Goal: Task Accomplishment & Management: Manage account settings

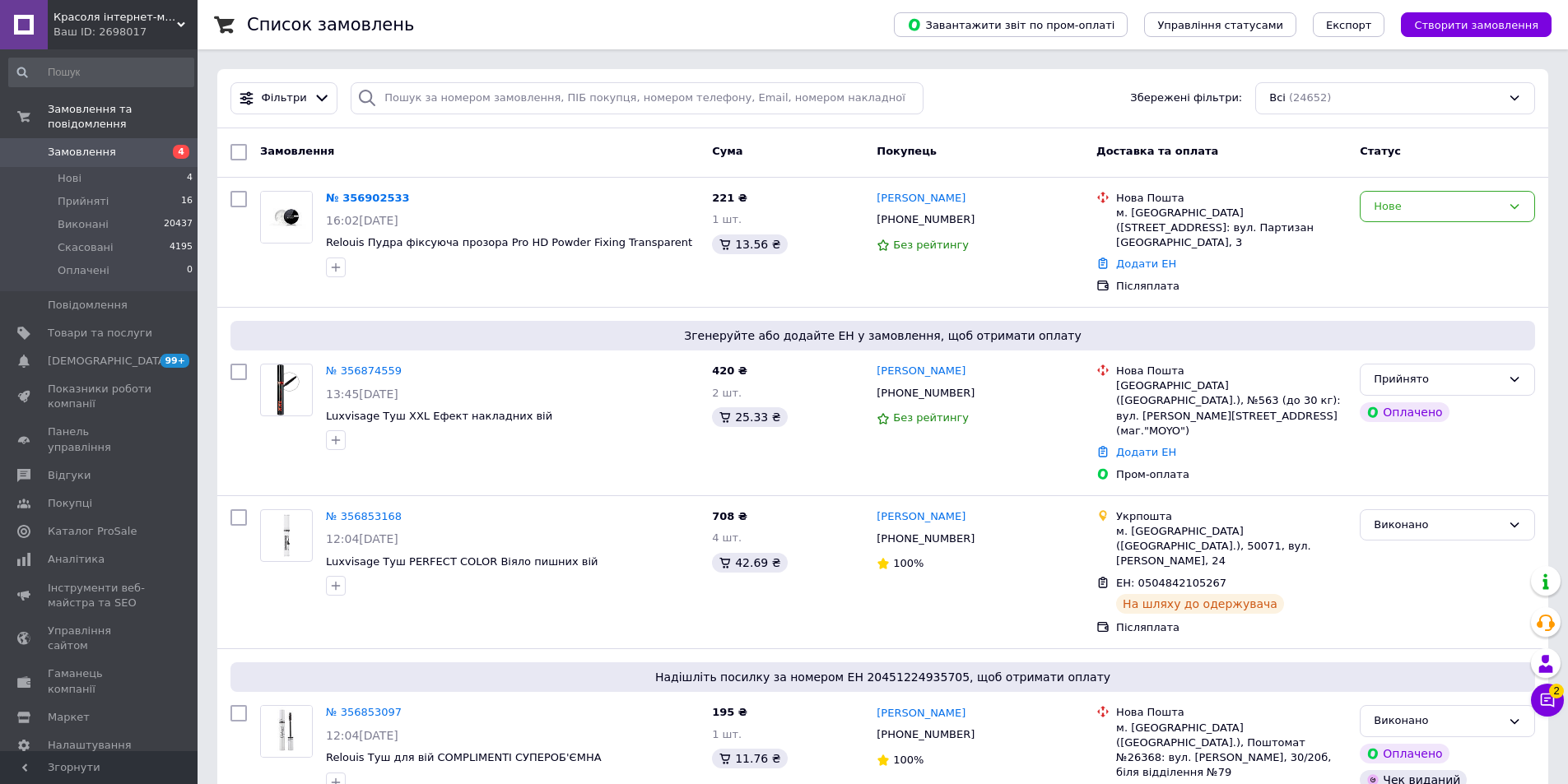
click at [110, 21] on span "Красоля інтернет-магазин" at bounding box center [115, 16] width 124 height 15
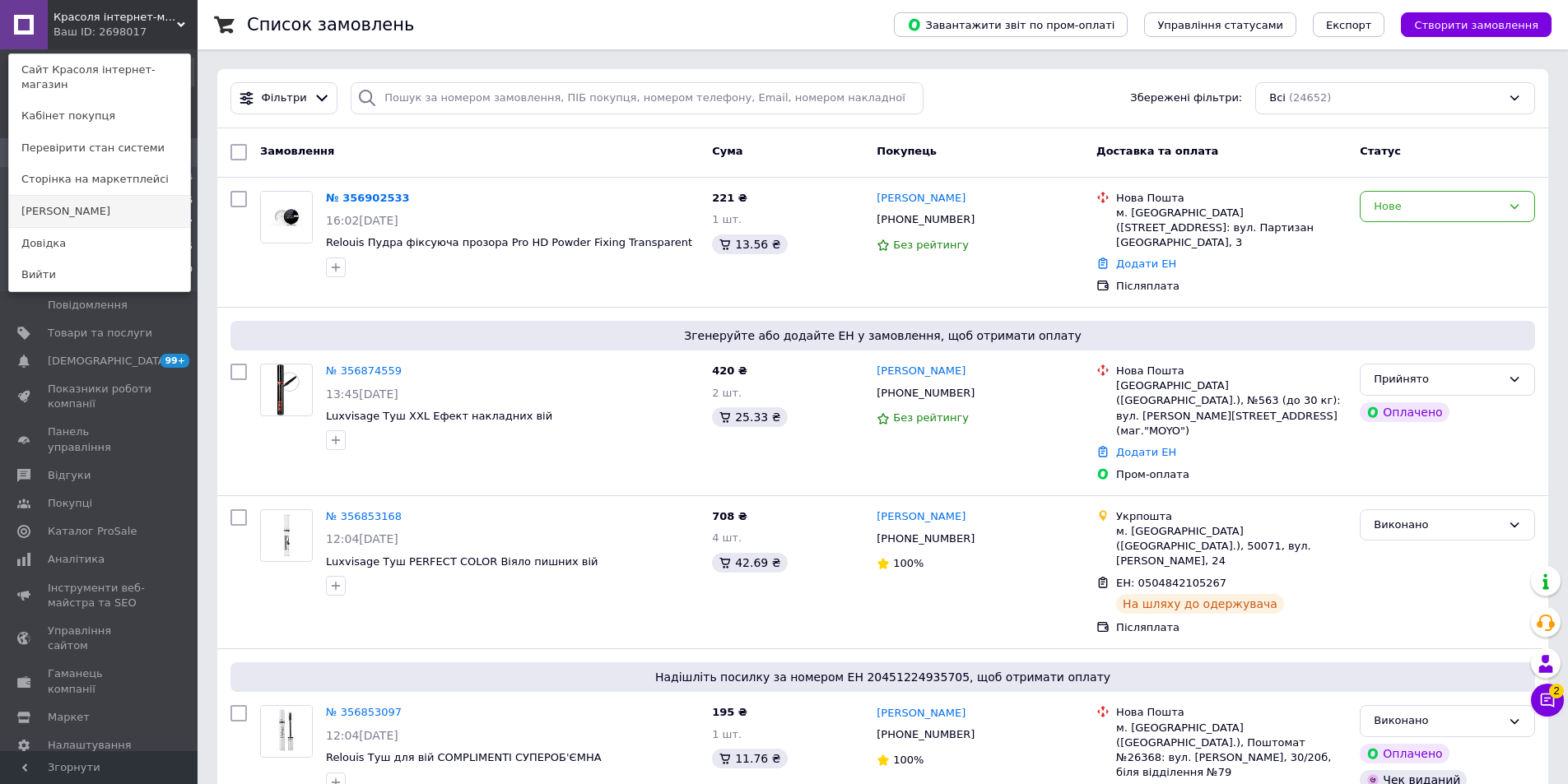
click at [92, 196] on link "[PERSON_NAME]" at bounding box center [99, 212] width 181 height 31
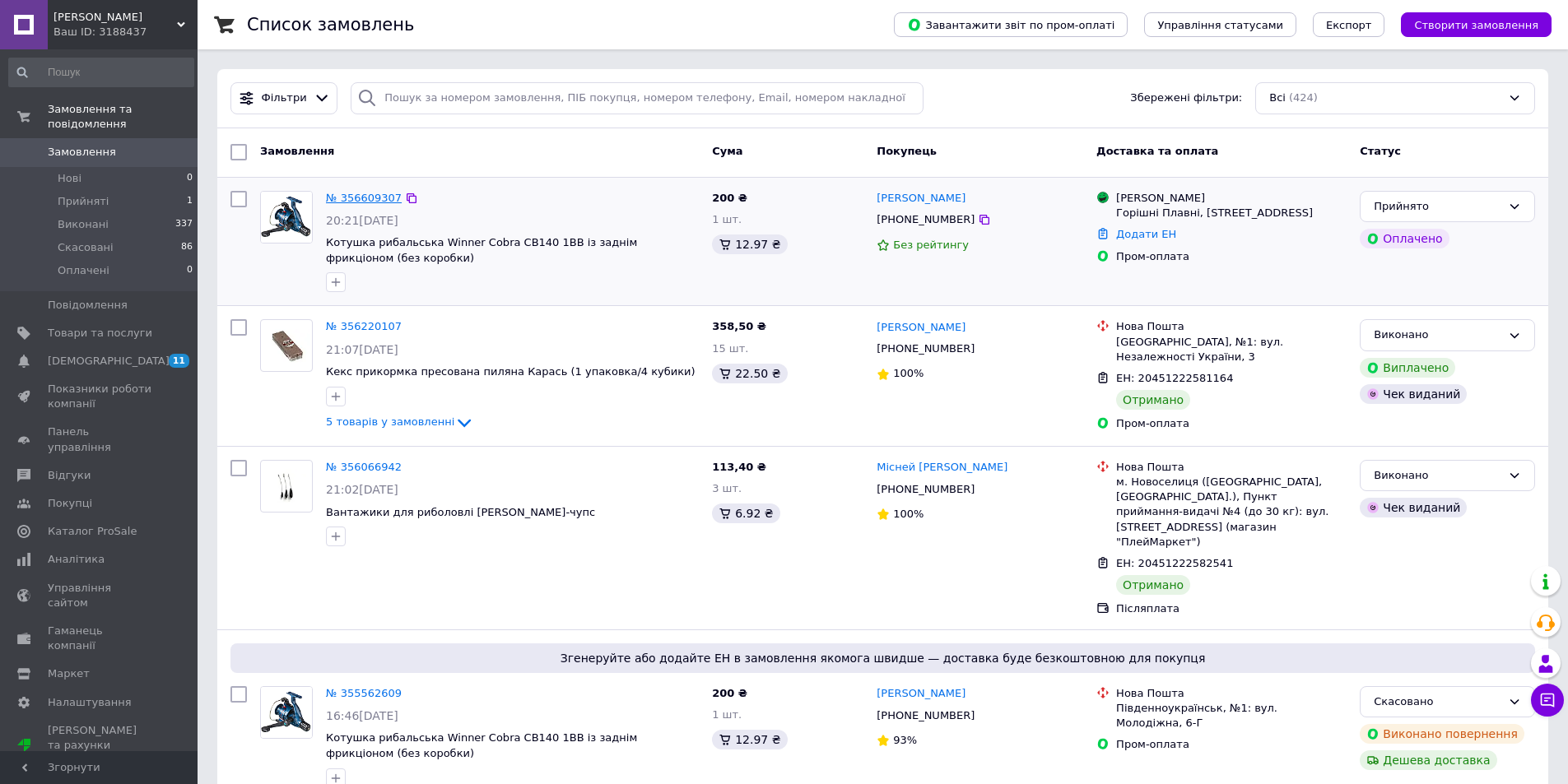
click at [365, 197] on link "№ 356609307" at bounding box center [364, 198] width 76 height 12
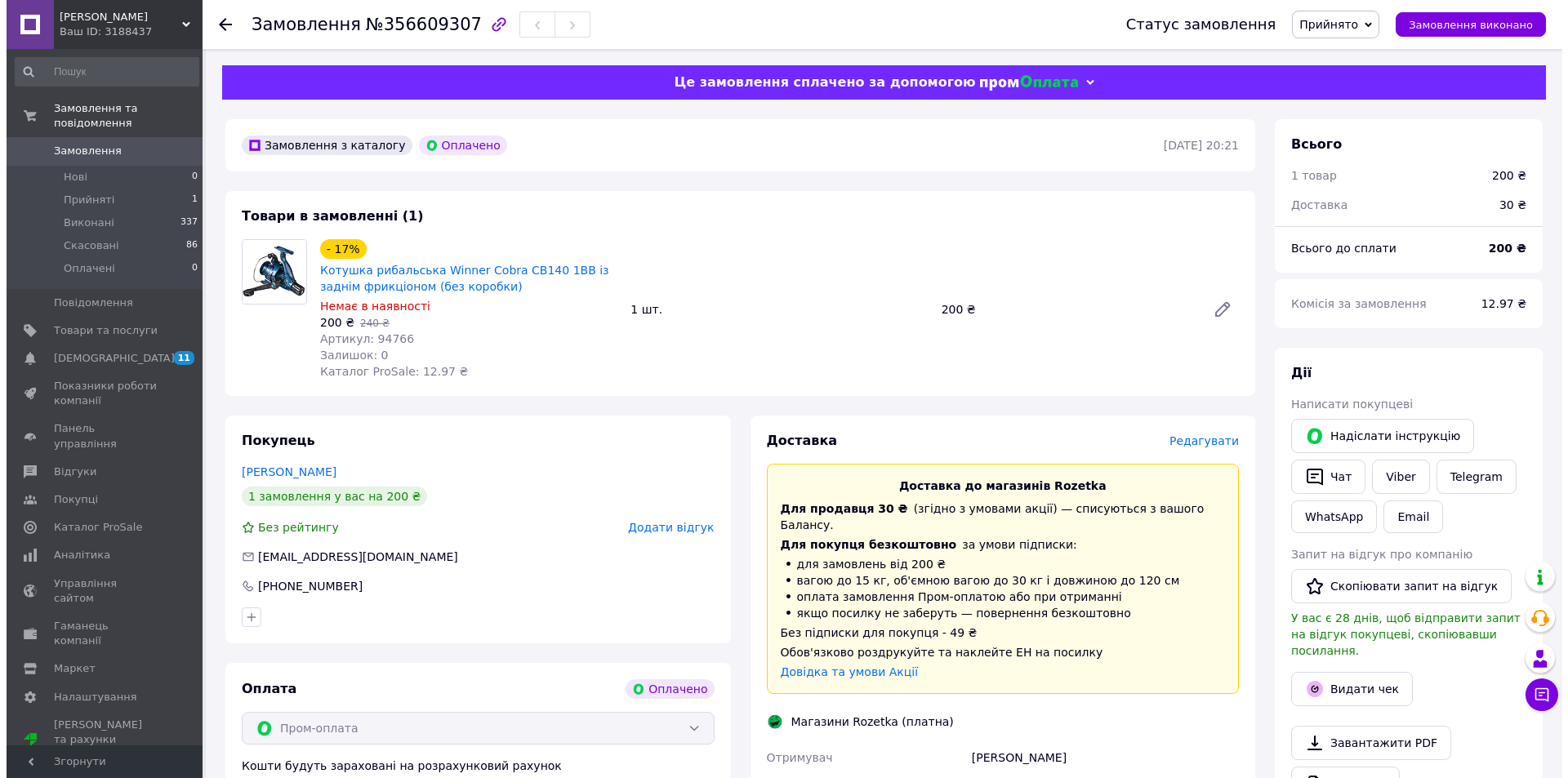
scroll to position [81, 0]
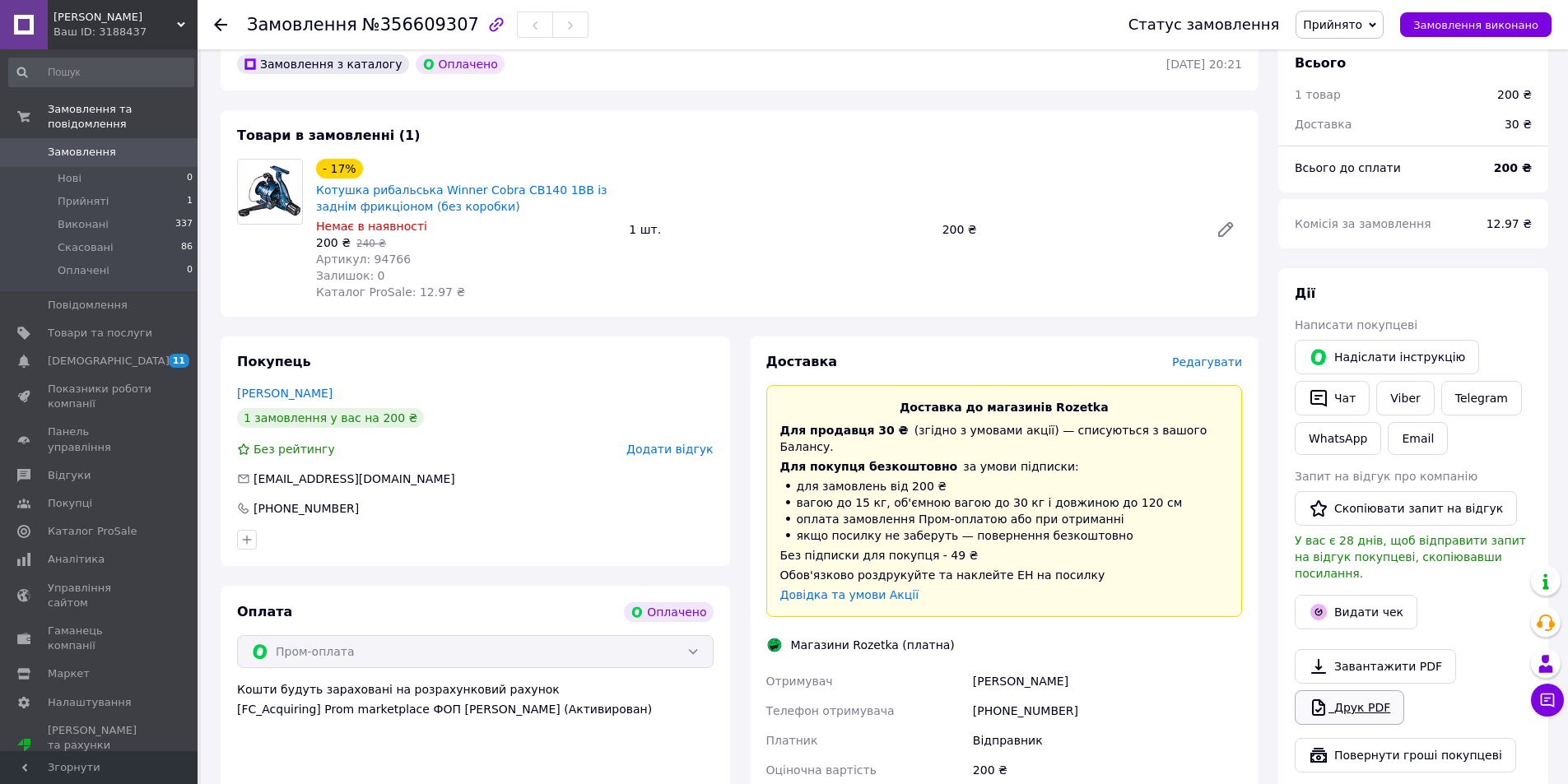
click at [1352, 691] on link "Друк PDF" at bounding box center [1349, 708] width 110 height 35
click at [1211, 360] on span "Редагувати" at bounding box center [1206, 361] width 70 height 13
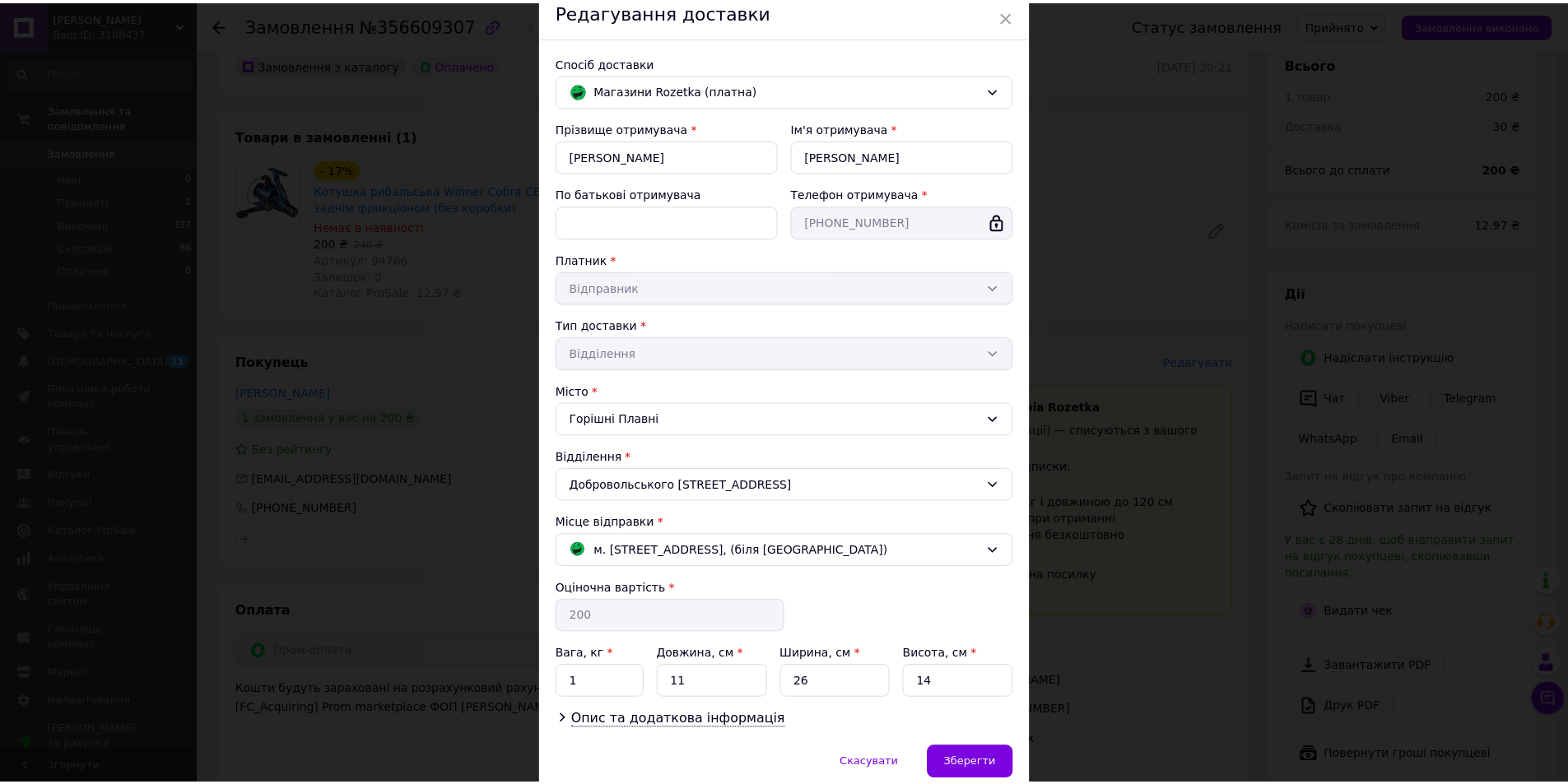
scroll to position [141, 0]
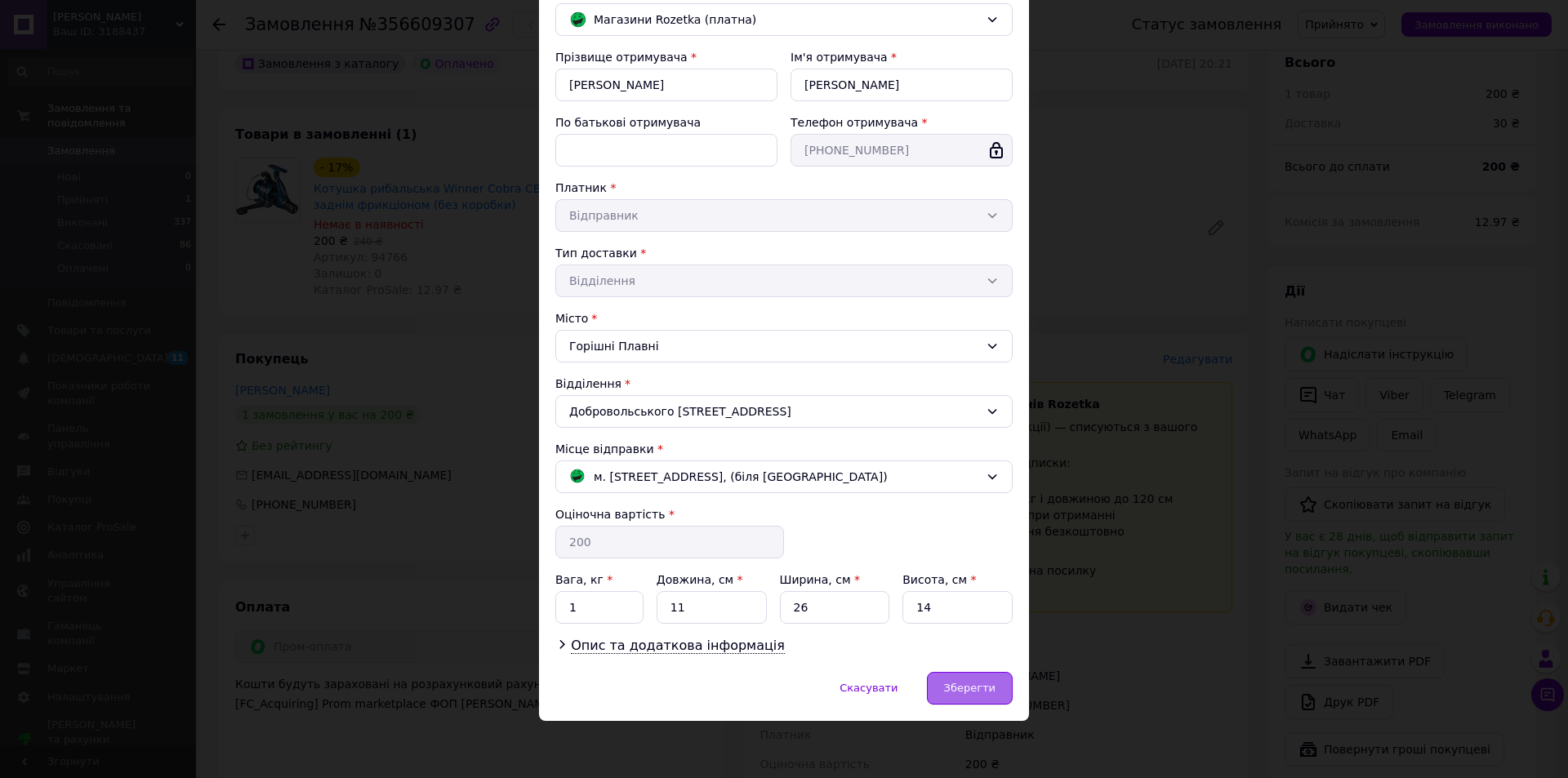
click at [984, 691] on span "Зберегти" at bounding box center [969, 688] width 51 height 12
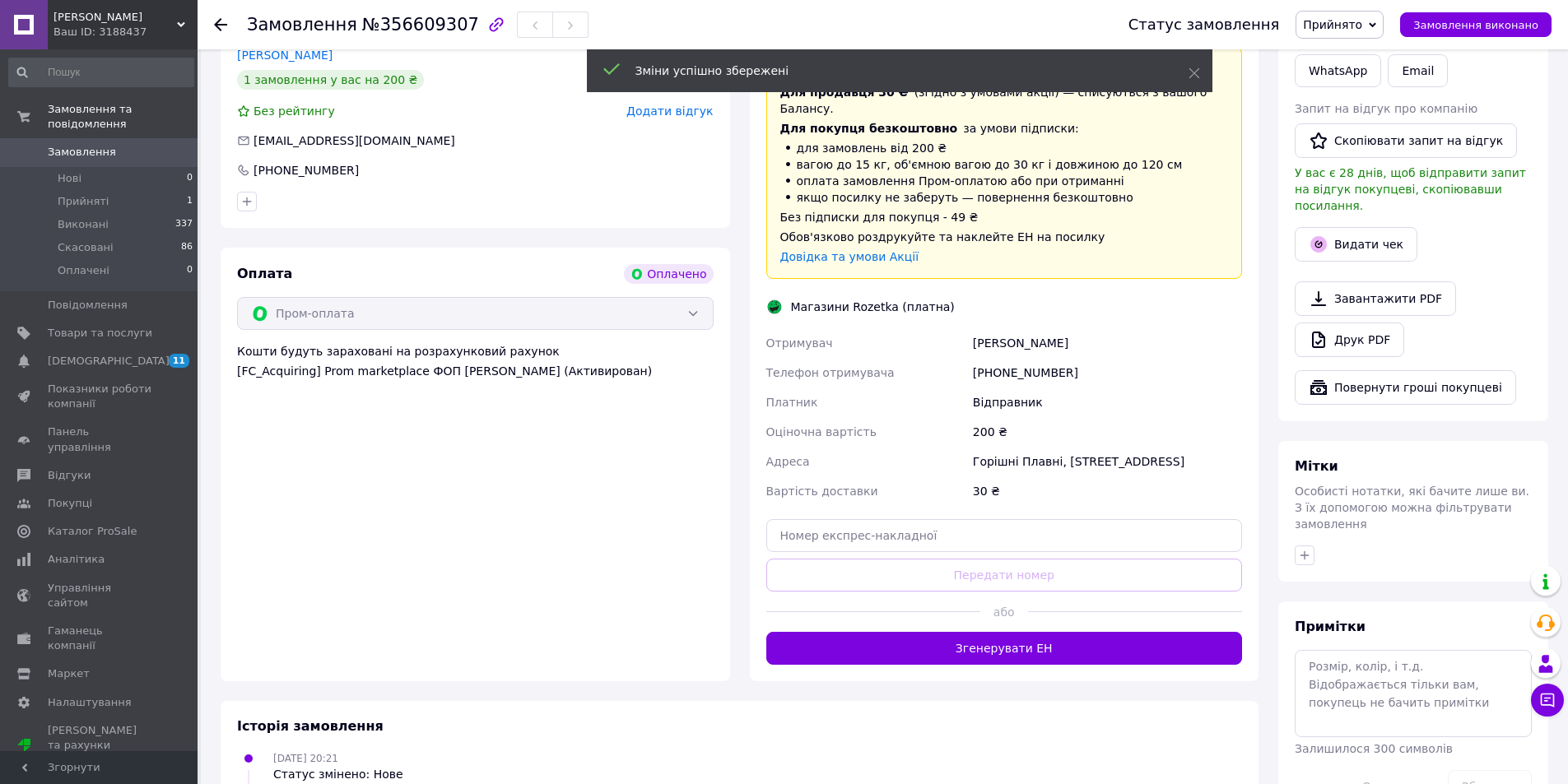
scroll to position [494, 0]
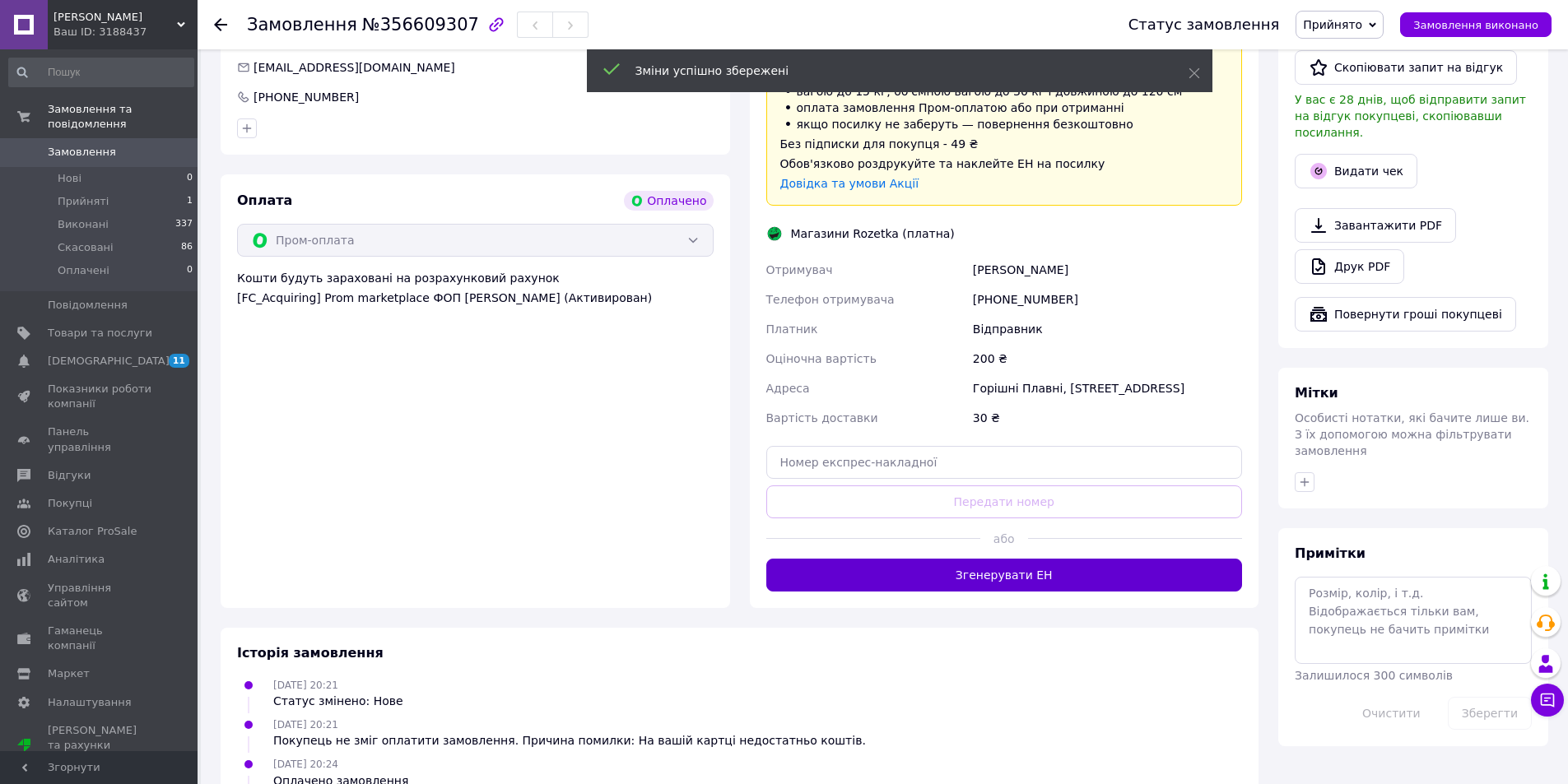
click at [1033, 558] on button "Згенерувати ЕН" at bounding box center [1004, 575] width 477 height 33
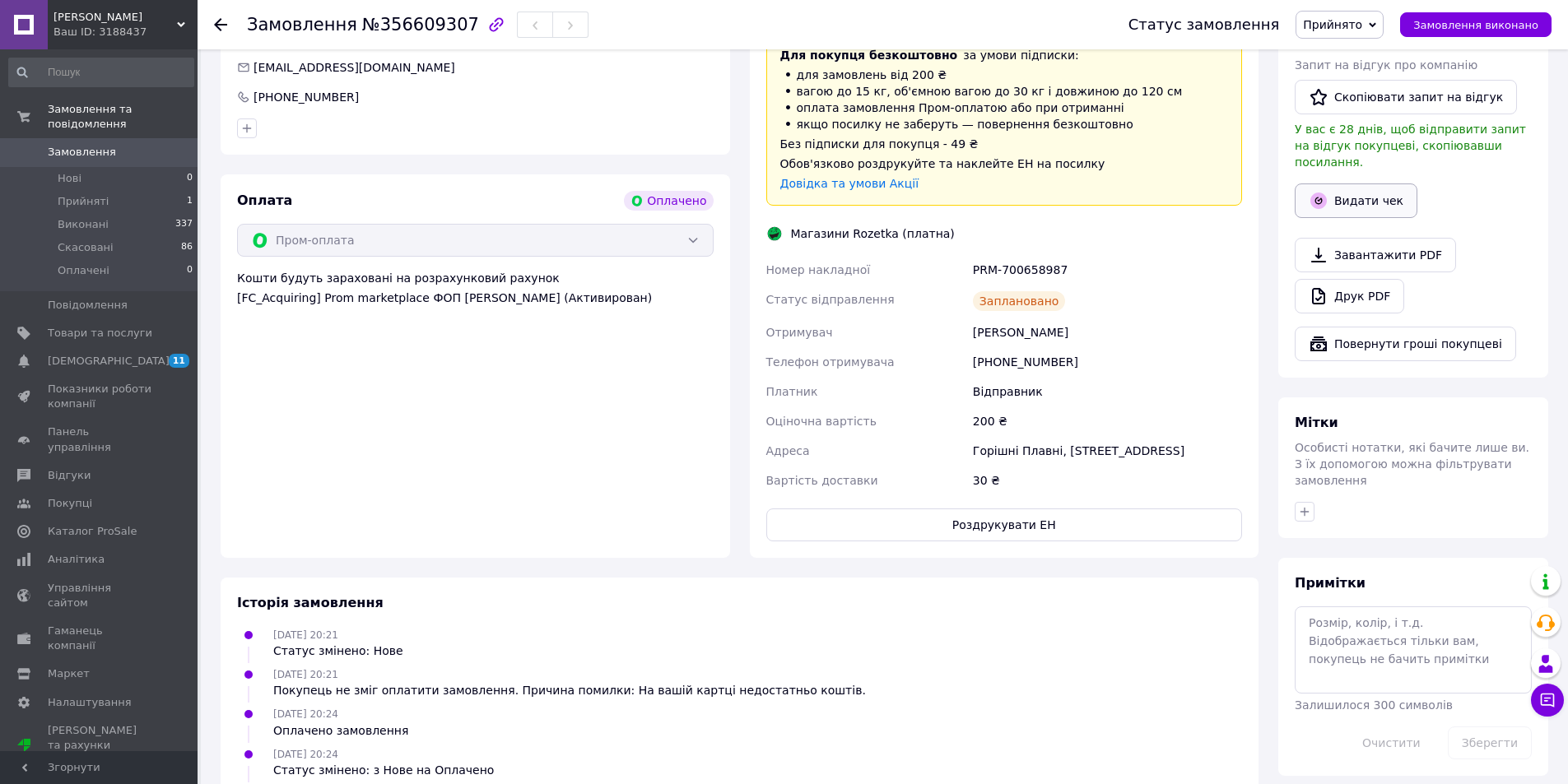
click at [1366, 188] on button "Видати чек" at bounding box center [1356, 201] width 123 height 35
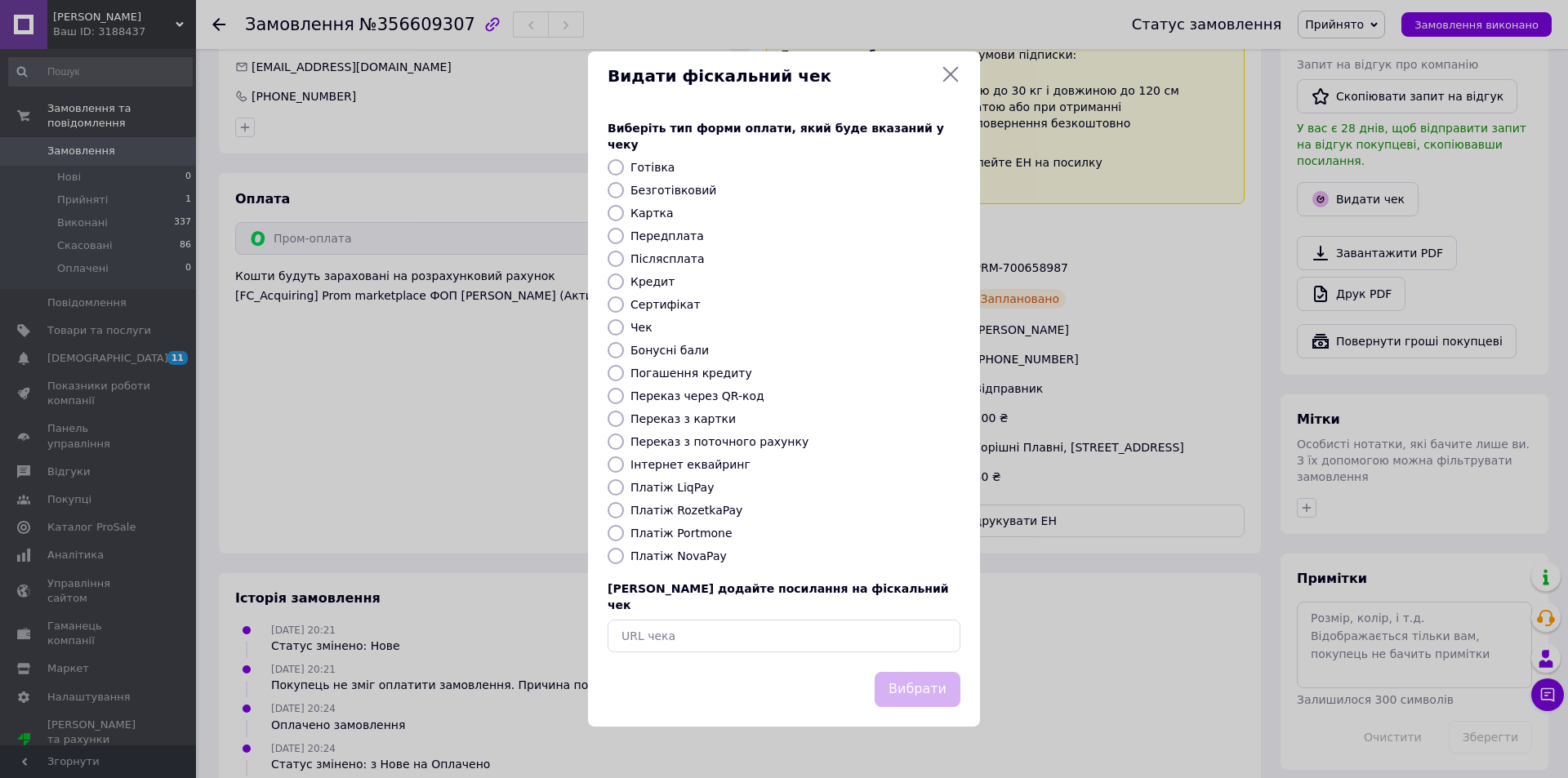
click at [693, 508] on label "Платіж RozetkaPay" at bounding box center [686, 510] width 112 height 13
click at [624, 508] on input "Платіж RozetkaPay" at bounding box center [615, 510] width 16 height 16
radio input "true"
click at [904, 680] on button "Вибрати" at bounding box center [917, 689] width 86 height 35
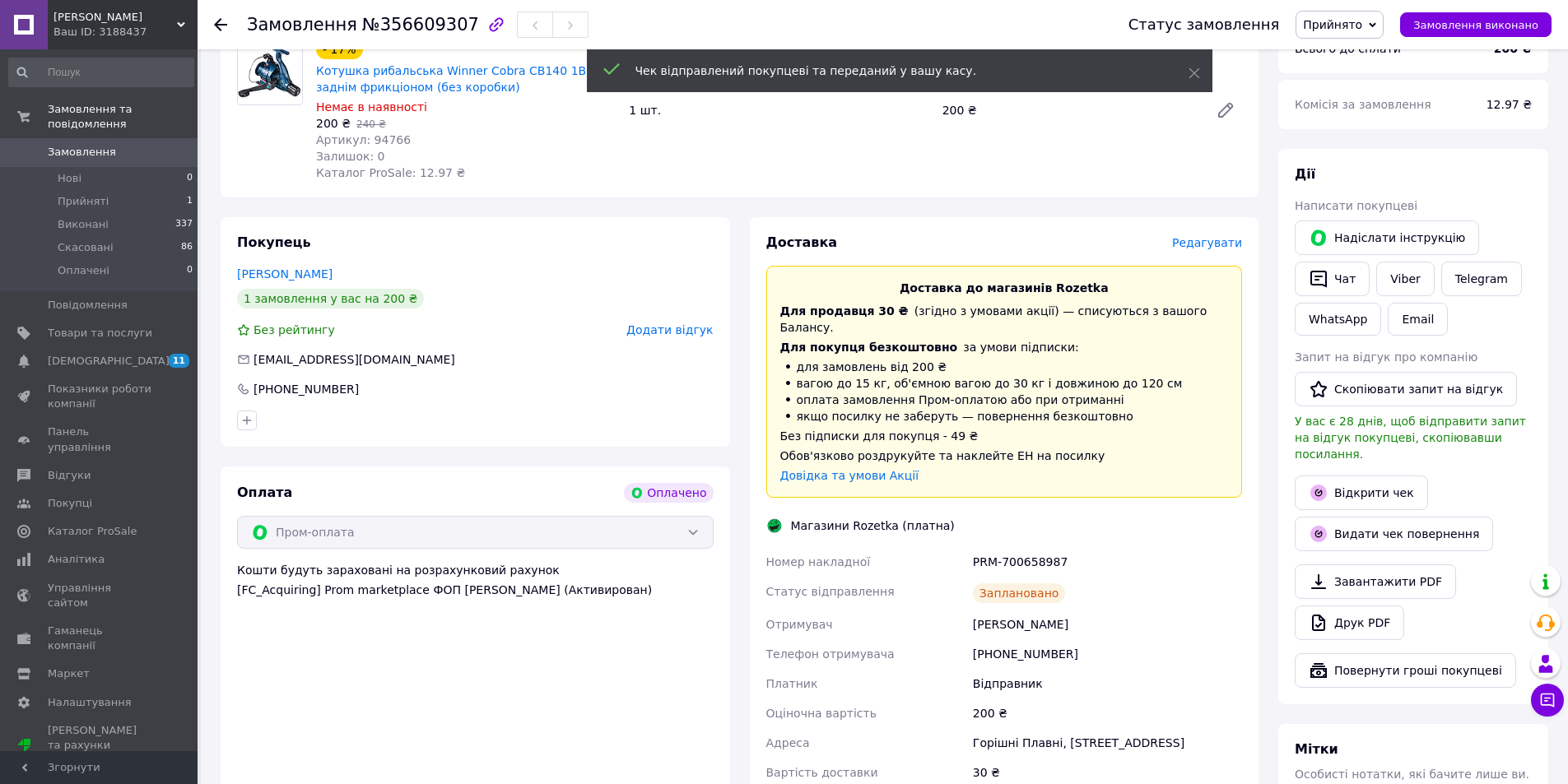
scroll to position [164, 0]
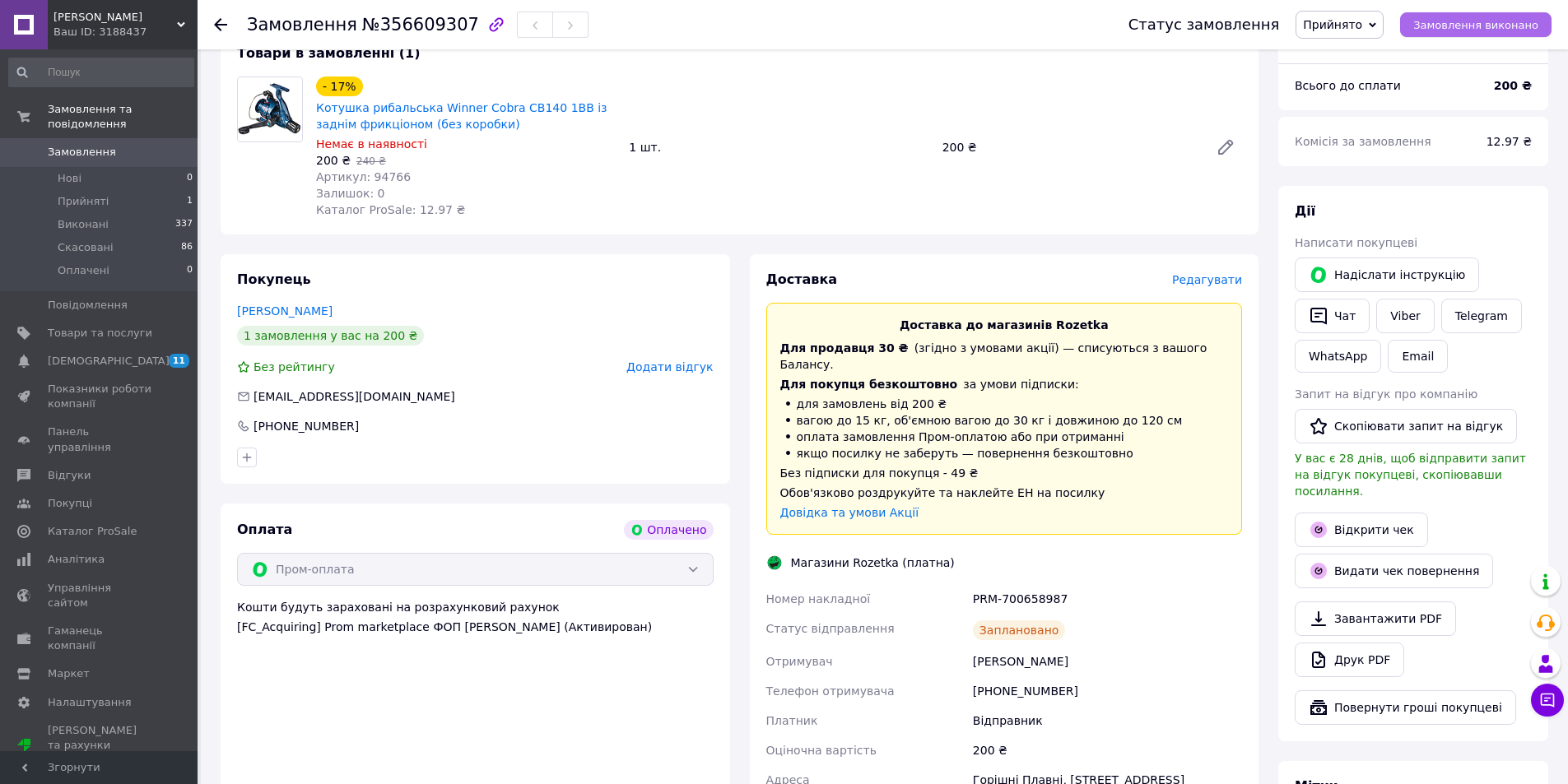
click at [1516, 27] on span "Замовлення виконано" at bounding box center [1475, 25] width 125 height 12
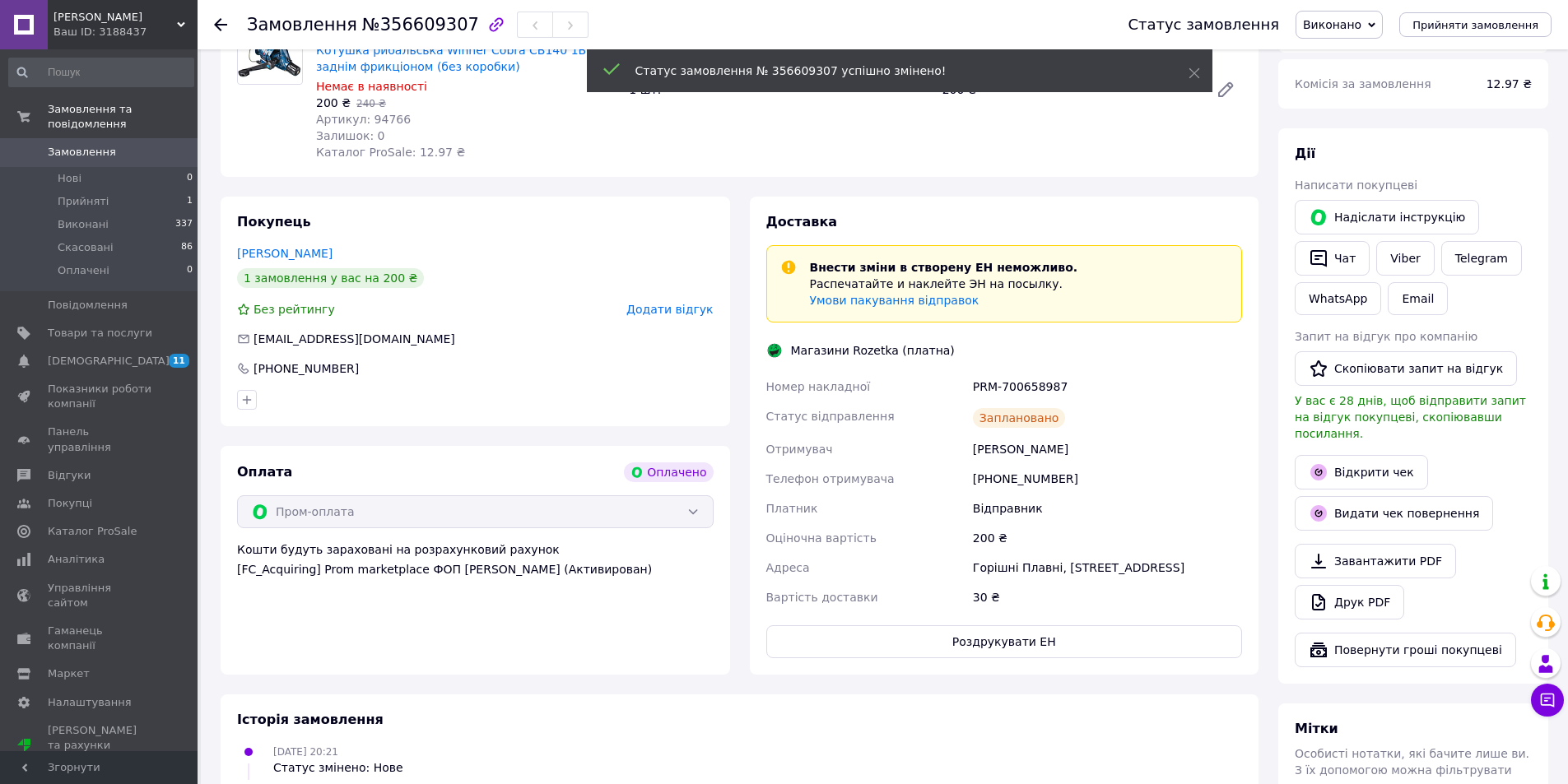
scroll to position [247, 0]
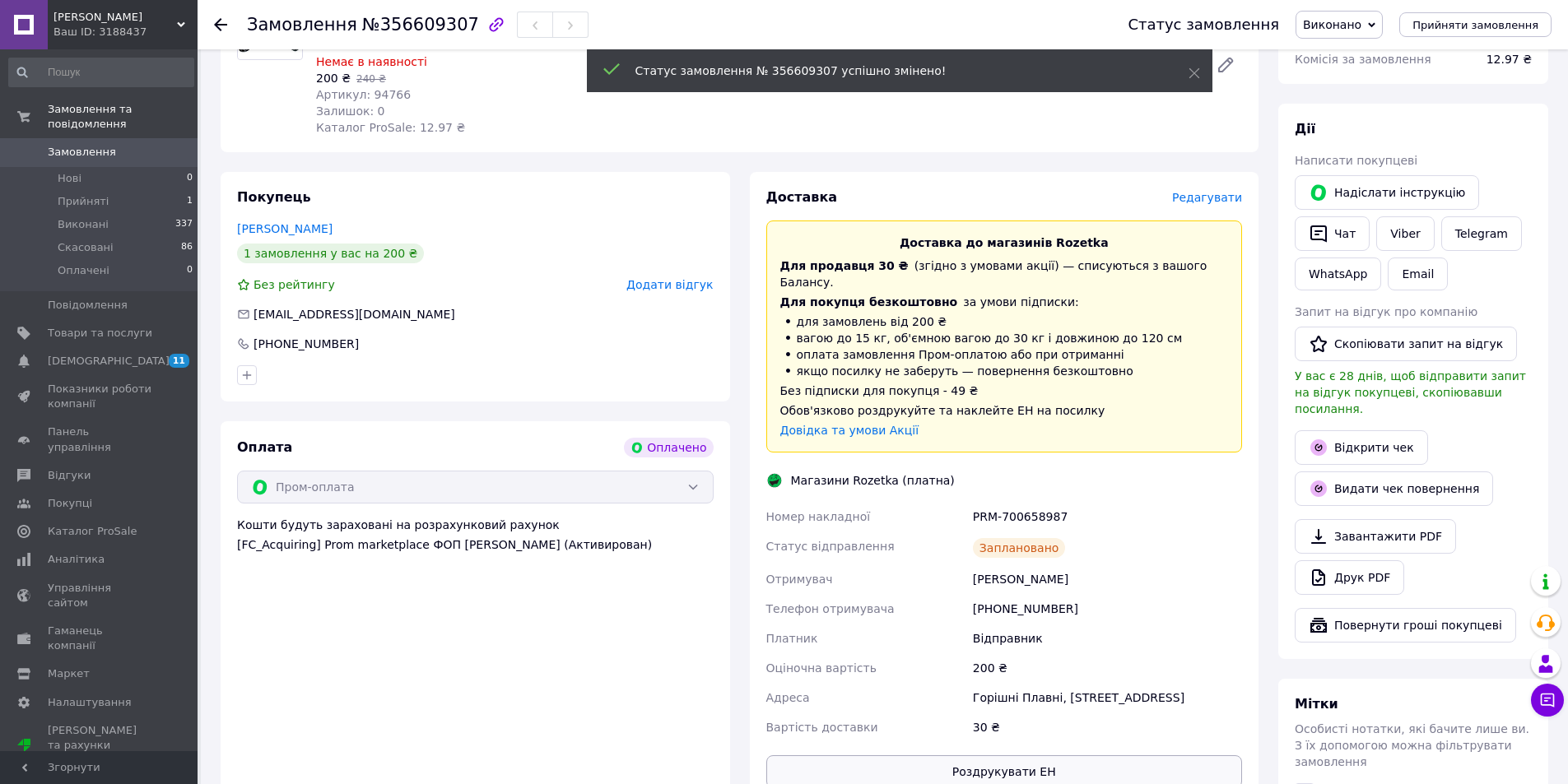
click at [1021, 758] on button "Роздрукувати ЕН" at bounding box center [1004, 772] width 477 height 33
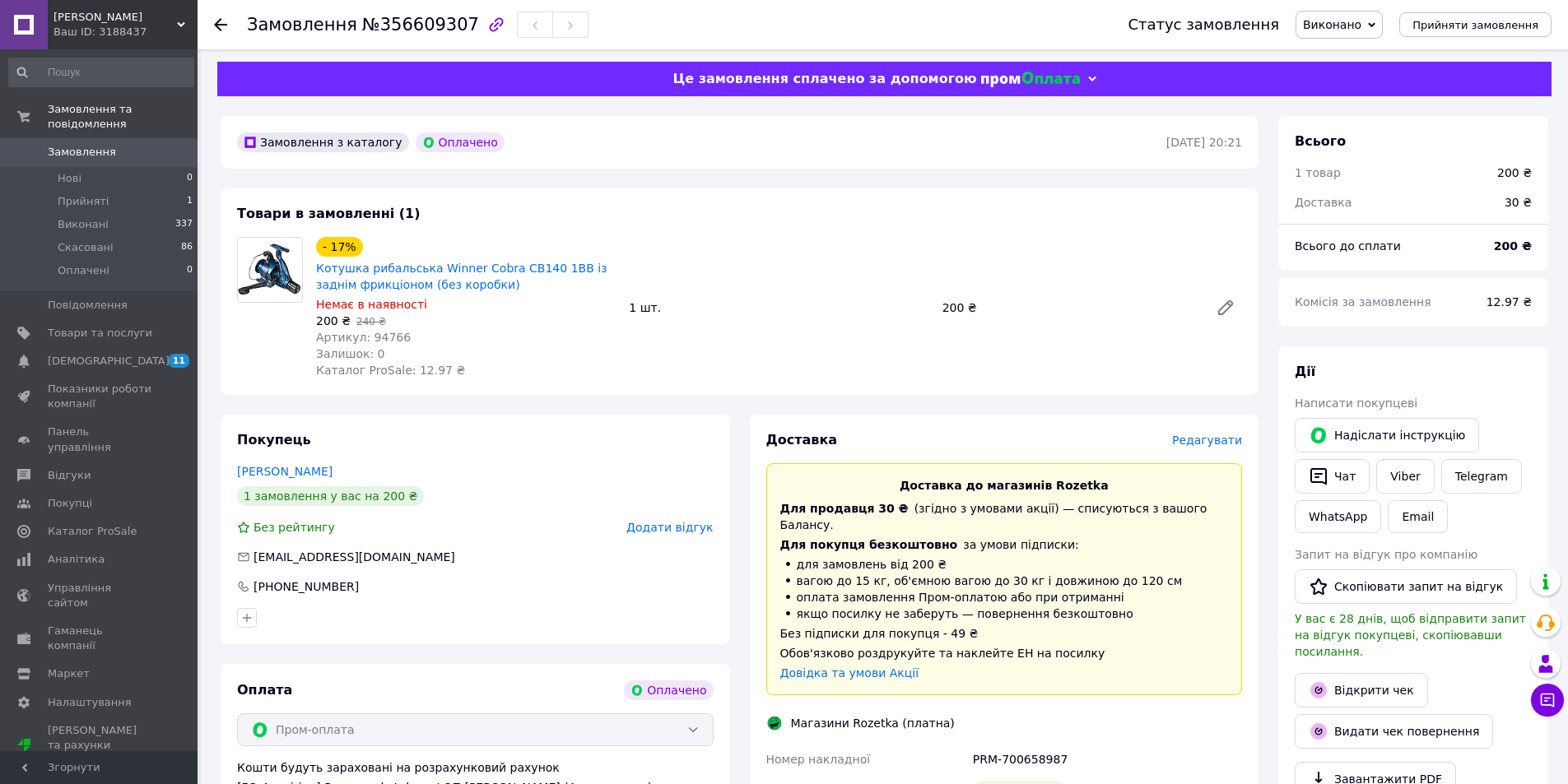
scroll to position [0, 0]
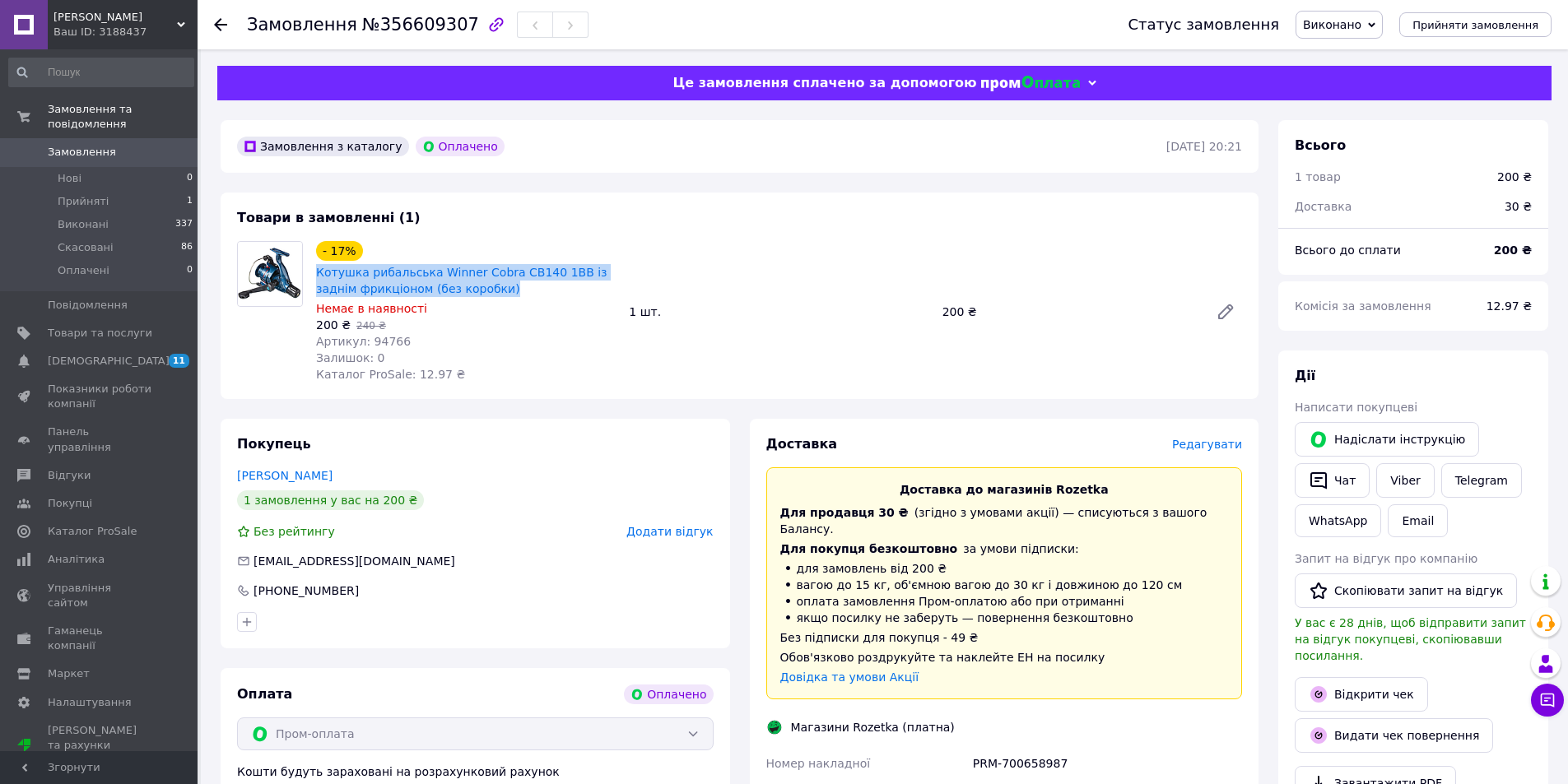
drag, startPoint x: 464, startPoint y: 289, endPoint x: 481, endPoint y: 316, distance: 31.9
click at [313, 279] on div "- 17% Котушка рибальська Winner Cobra CB140 1BB із заднім фрикціоном (без короб…" at bounding box center [466, 311] width 313 height 148
copy link "Котушка рибальська Winner Cobra CB140 1BB із заднім фрикціоном (без коробки)"
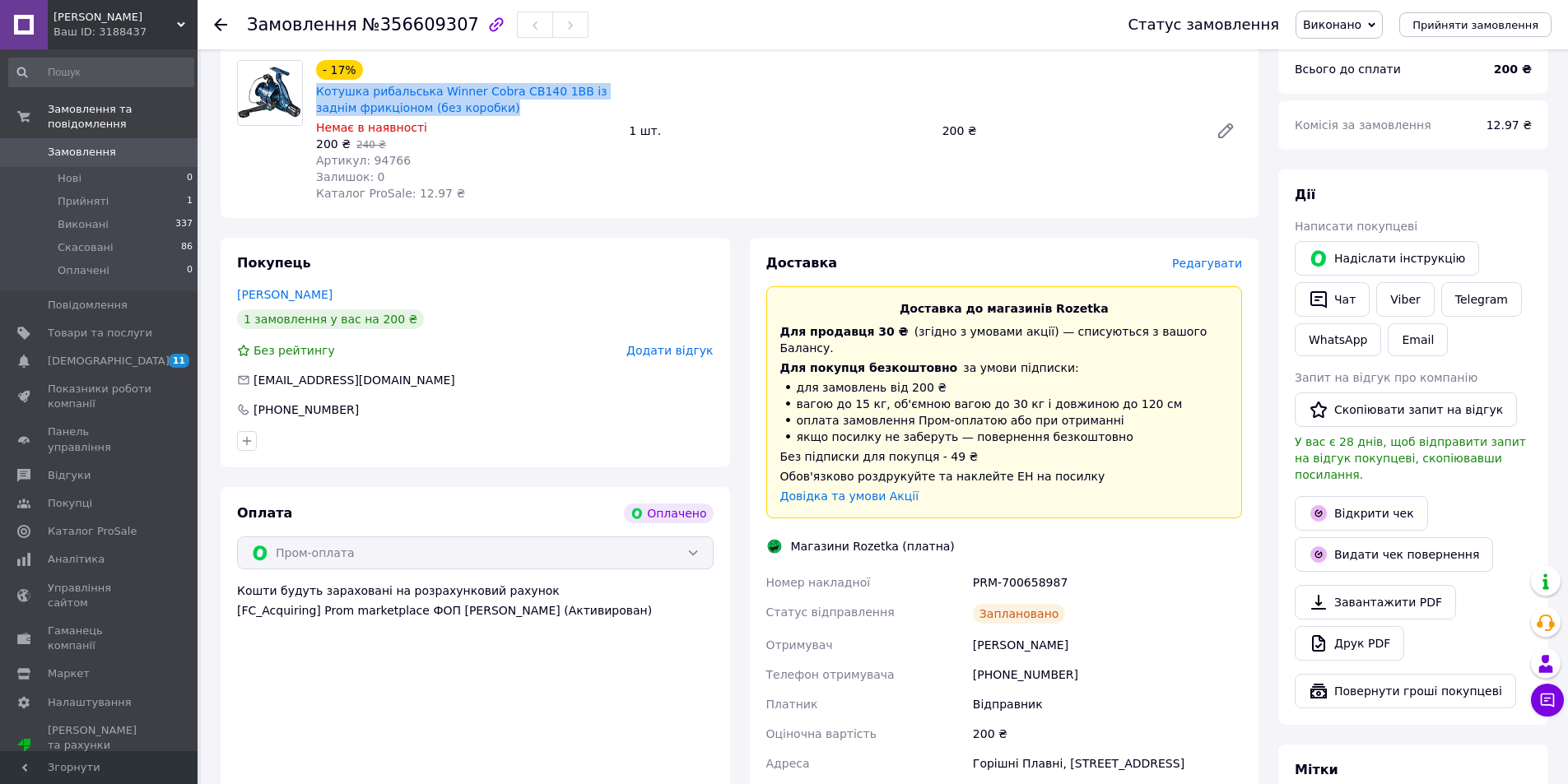
scroll to position [247, 0]
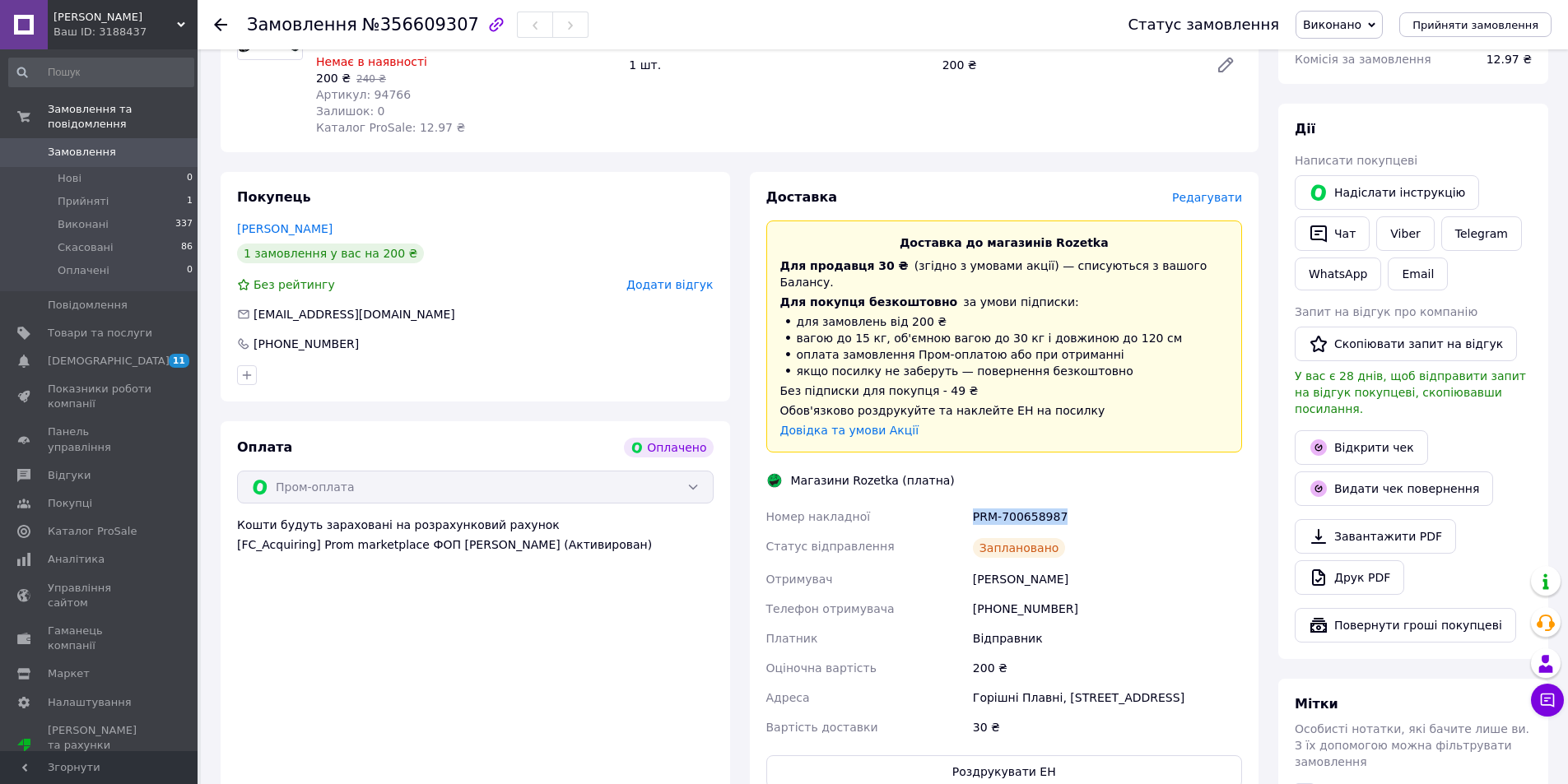
drag, startPoint x: 1059, startPoint y: 497, endPoint x: 972, endPoint y: 497, distance: 87.0
click at [972, 502] on div "PRM-700658987" at bounding box center [1107, 517] width 276 height 29
copy div "PRM-700658987"
click at [1480, 245] on link "Telegram" at bounding box center [1482, 233] width 80 height 35
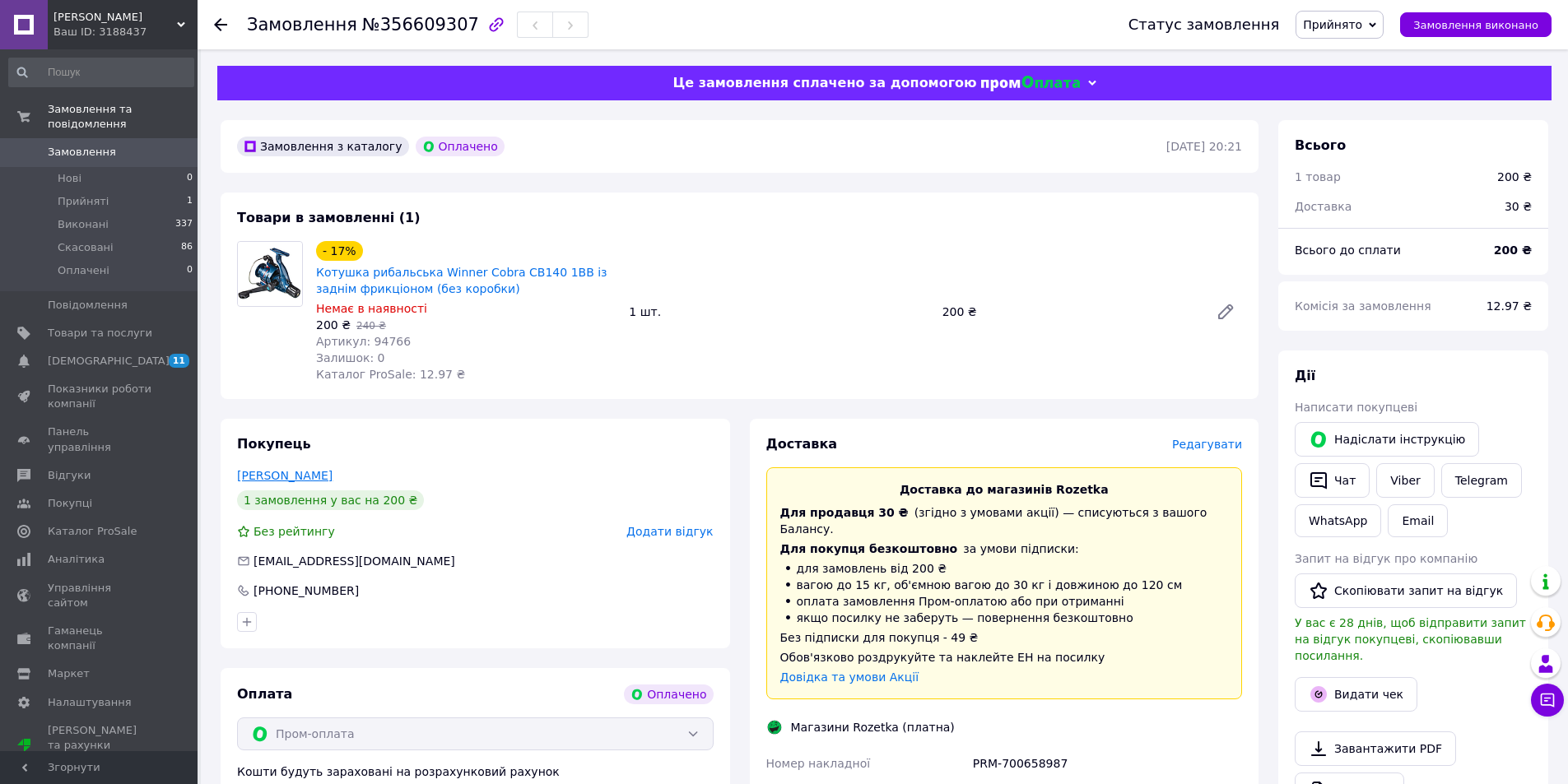
click at [311, 475] on link "Аникеенко Елизавета" at bounding box center [285, 475] width 95 height 13
